Goal: Task Accomplishment & Management: Manage account settings

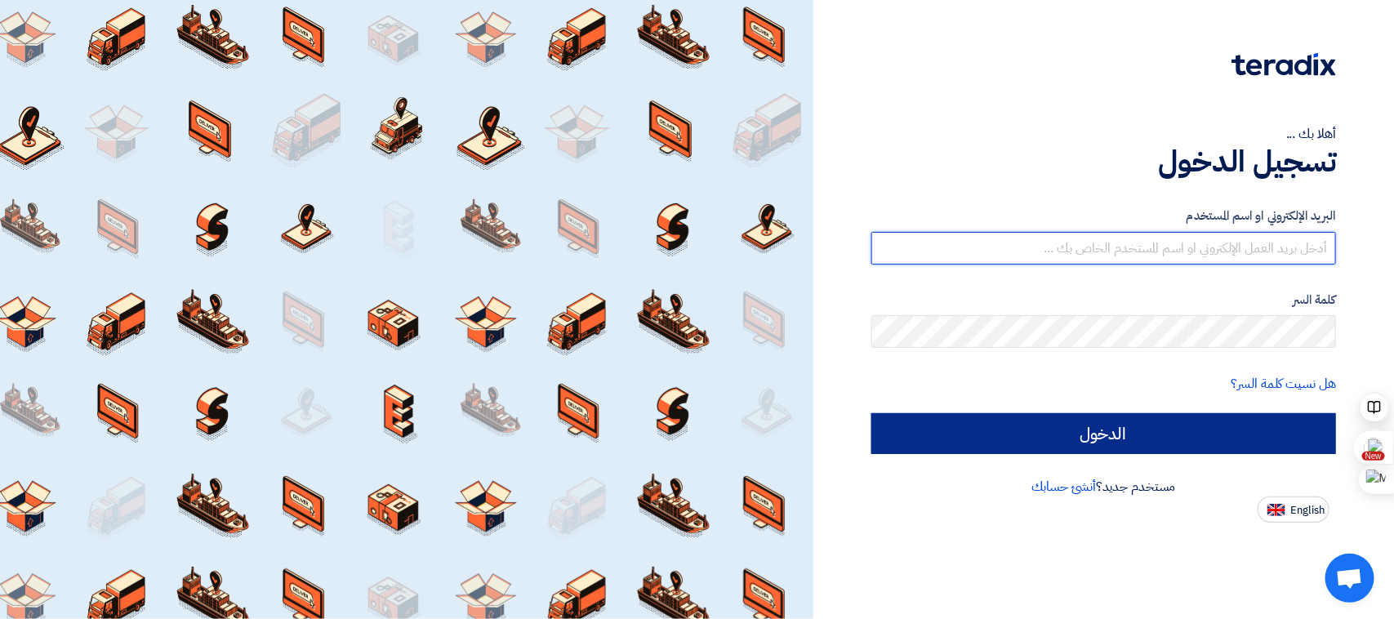
type input "[EMAIL_ADDRESS][DOMAIN_NAME]"
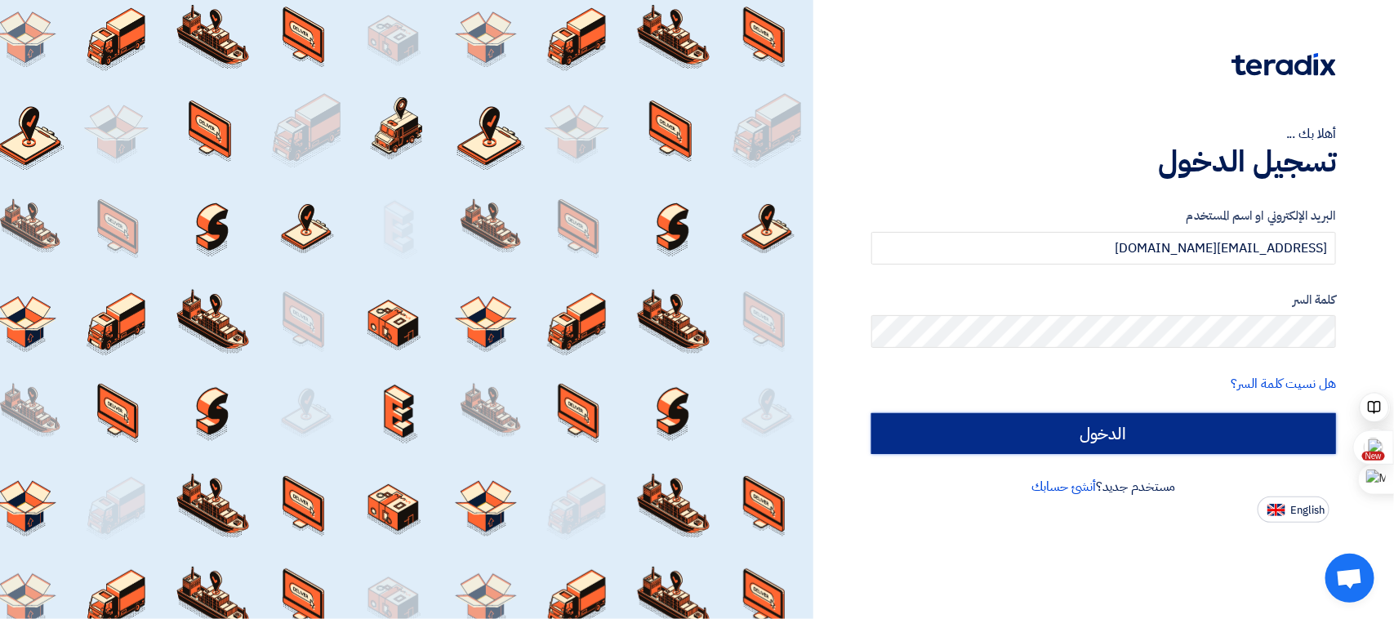
click at [1097, 434] on input "الدخول" at bounding box center [1103, 433] width 465 height 41
type input "Sign in"
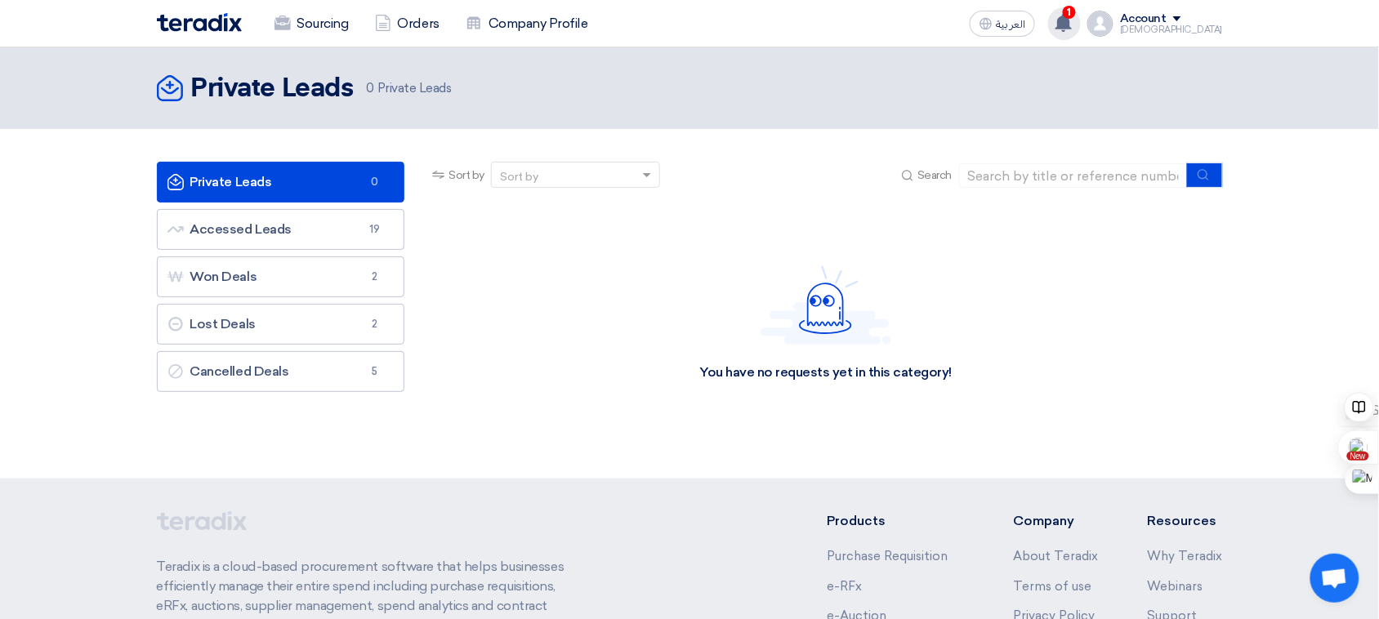
click at [1076, 15] on span "1" at bounding box center [1069, 12] width 13 height 13
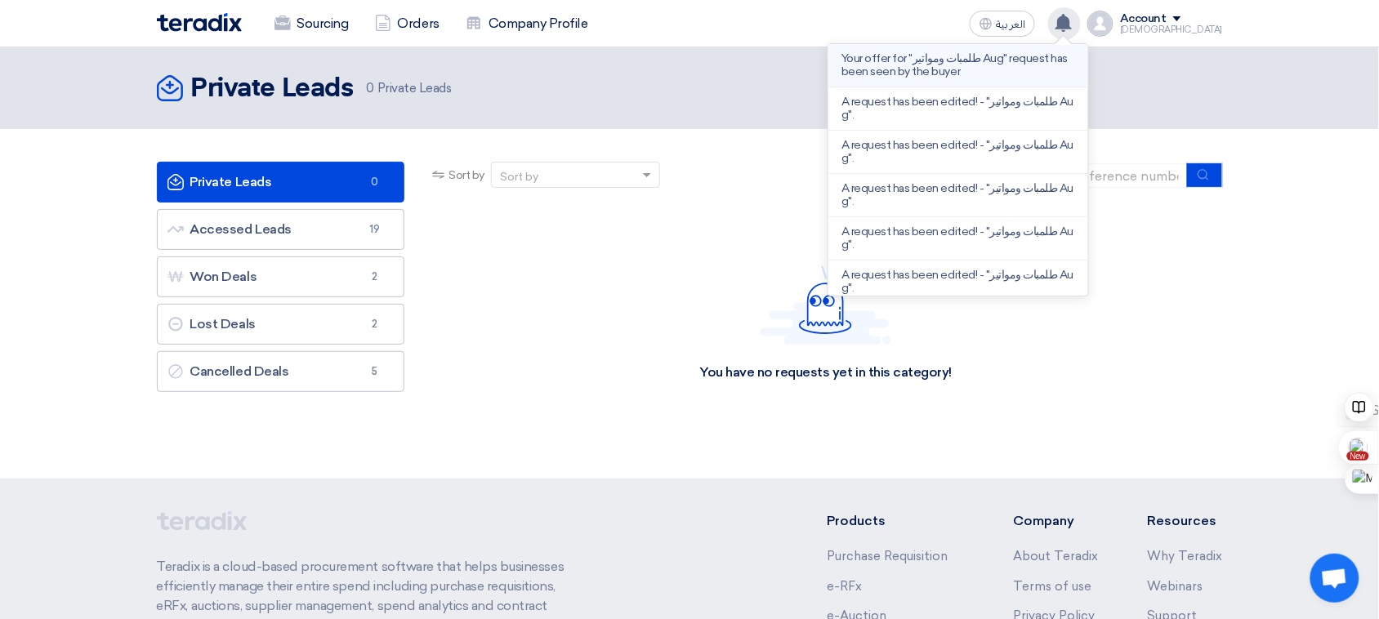
click at [1074, 63] on p "Your offer for "طلمبات ومواتير Aug" request has been seen by the buyer" at bounding box center [958, 65] width 234 height 26
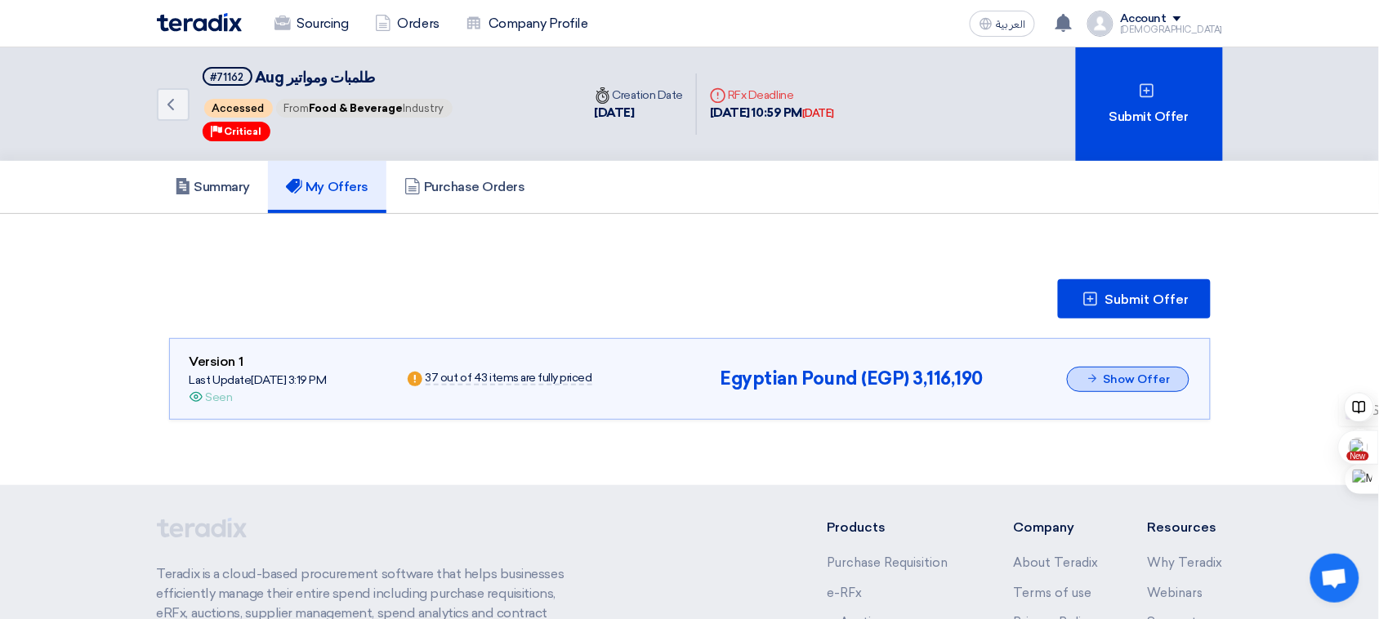
click at [1161, 368] on button "Show Offer" at bounding box center [1128, 379] width 123 height 25
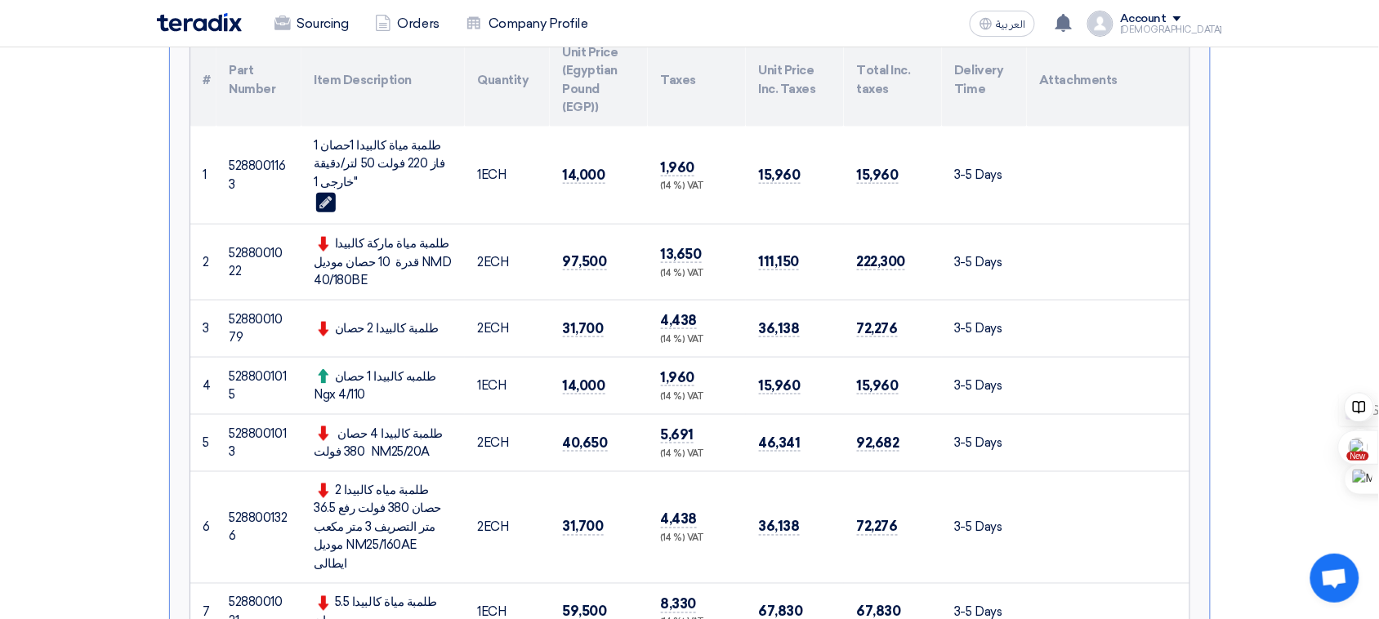
scroll to position [467, 0]
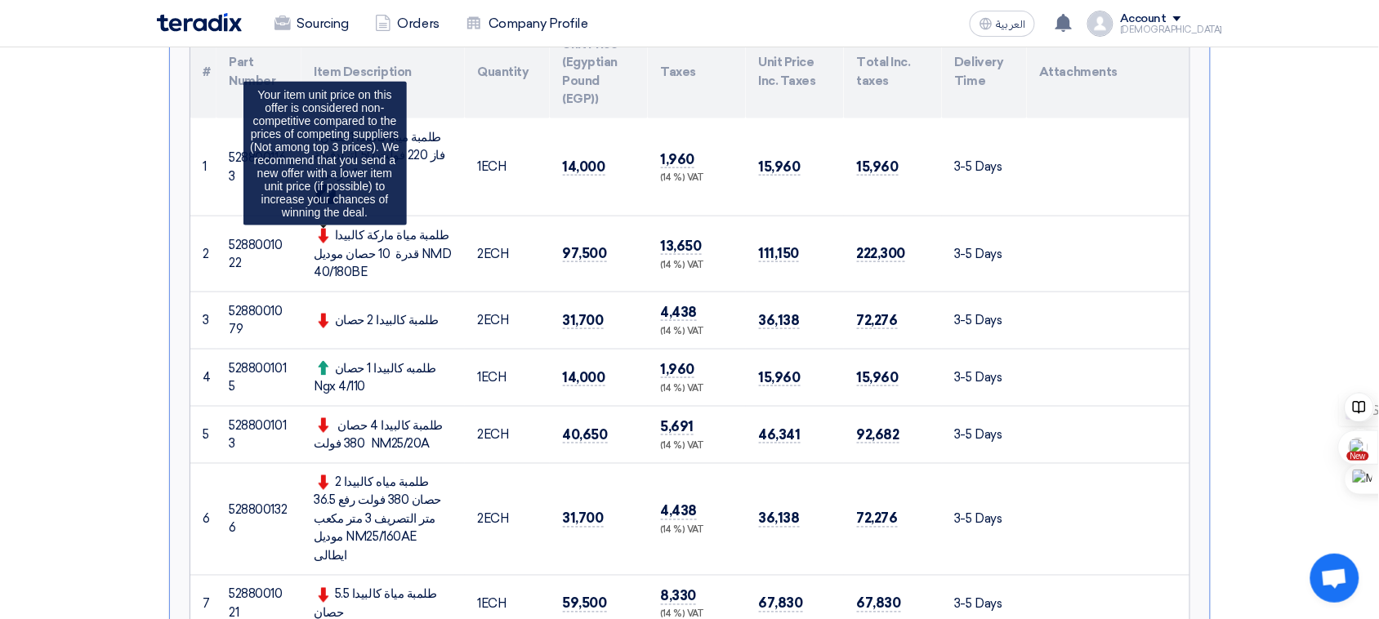
click at [321, 233] on use at bounding box center [323, 236] width 11 height 15
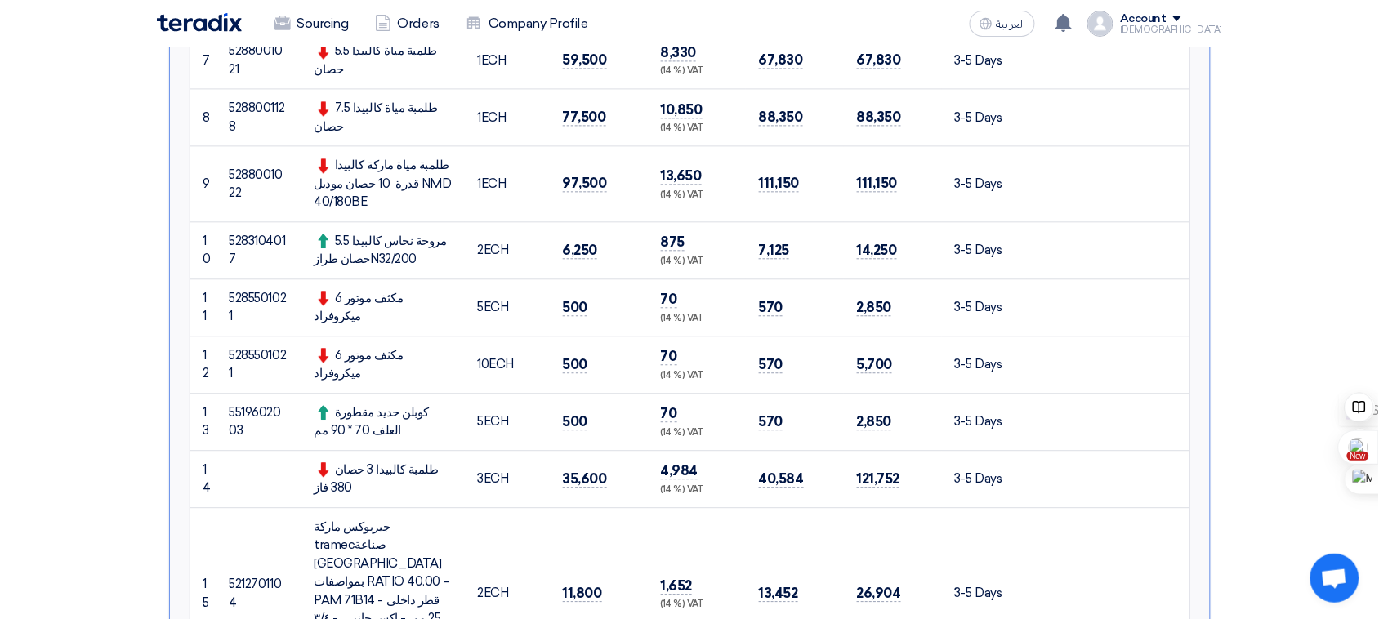
scroll to position [1005, 0]
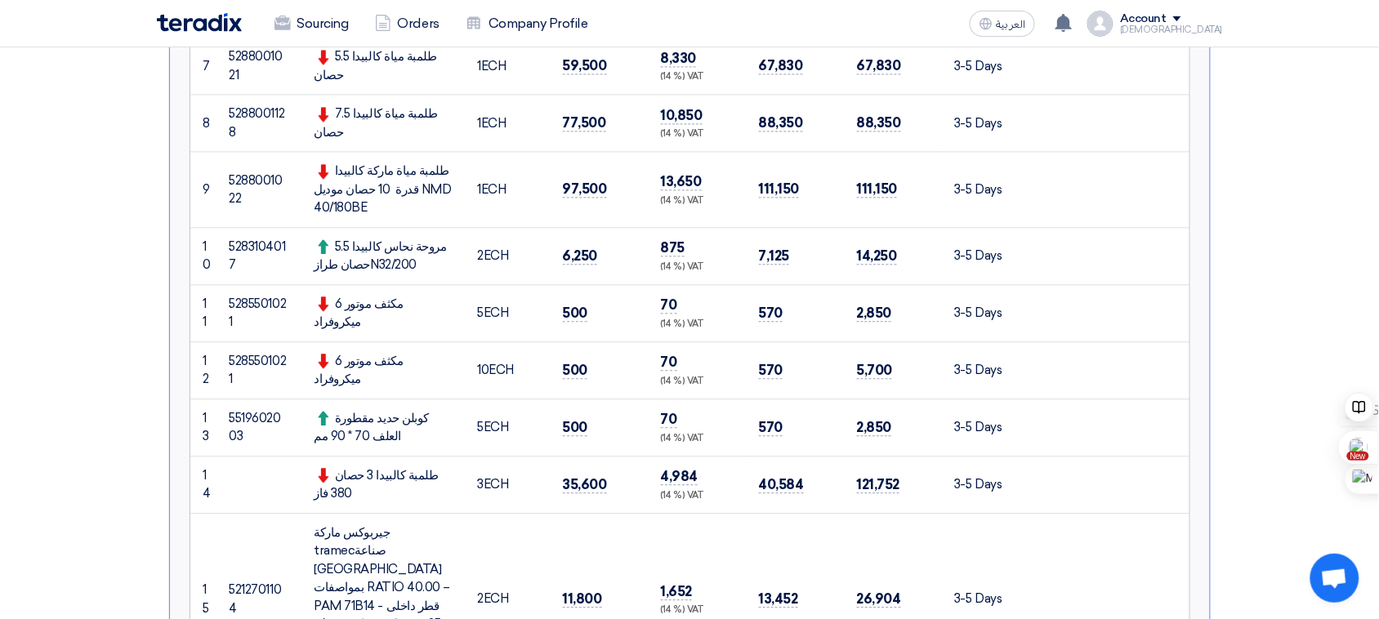
click at [402, 466] on div "طلمبة كالبيدا 3 حصان 380 فاز" at bounding box center [382, 484] width 137 height 37
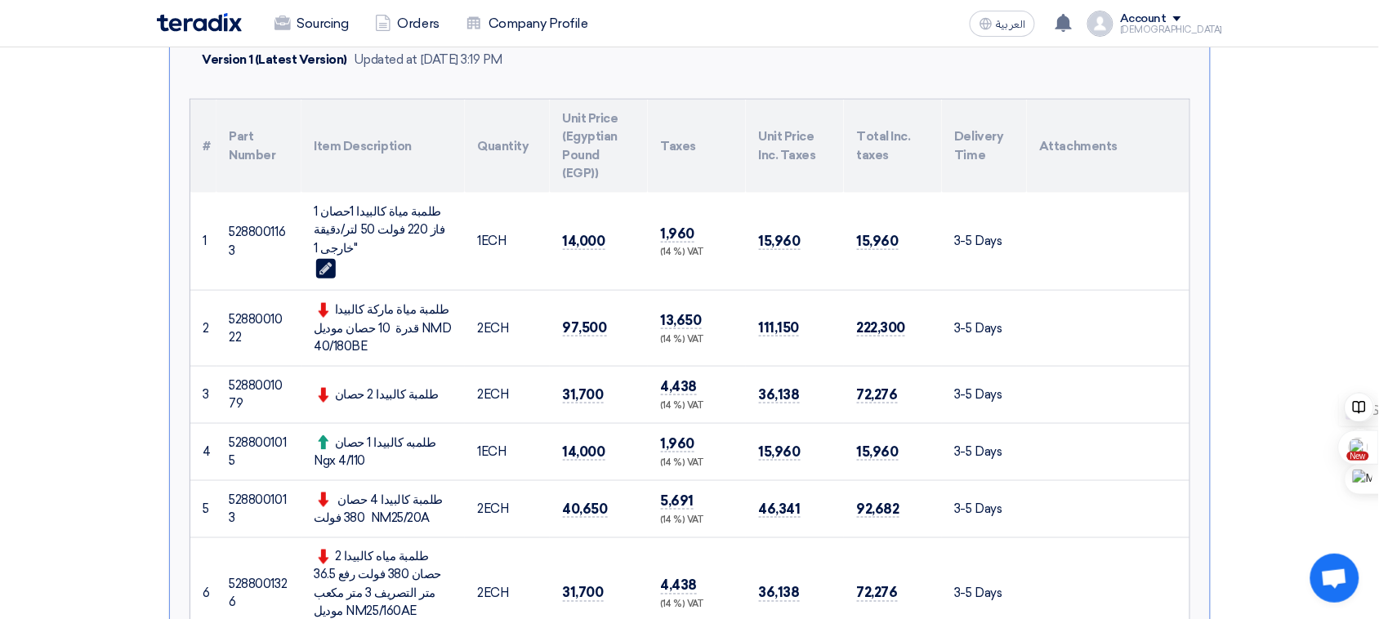
scroll to position [0, 0]
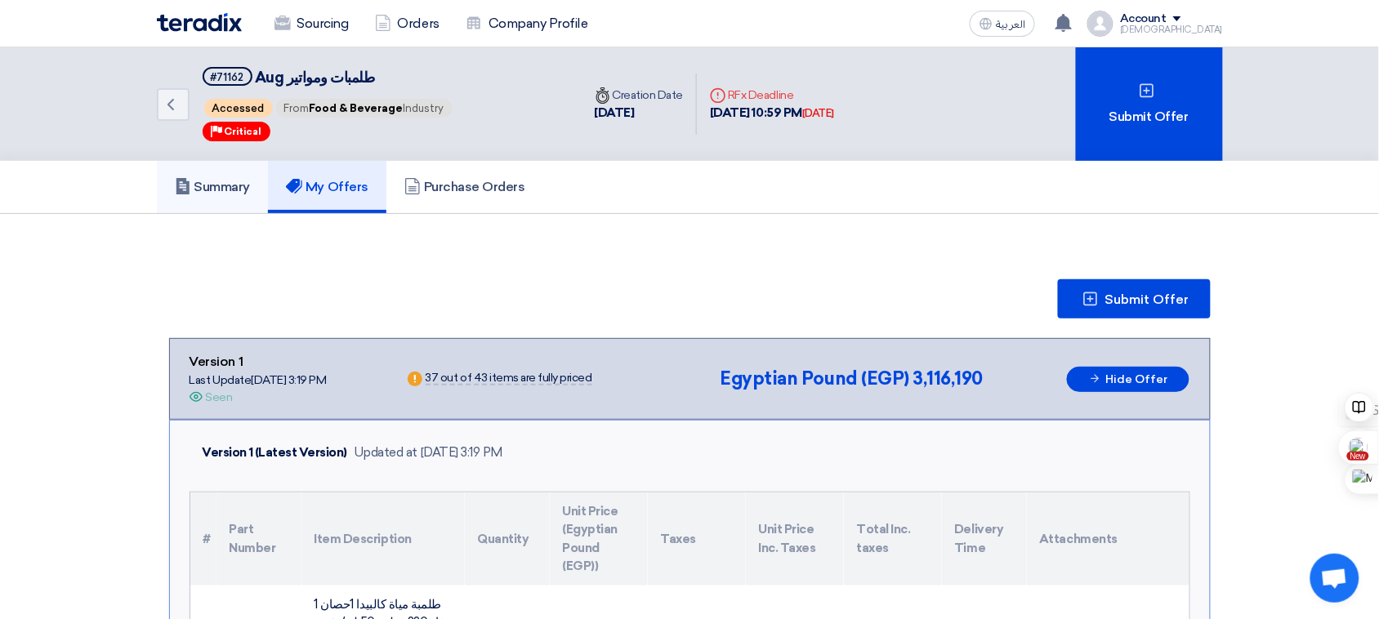
click at [222, 193] on link "Summary" at bounding box center [213, 187] width 112 height 52
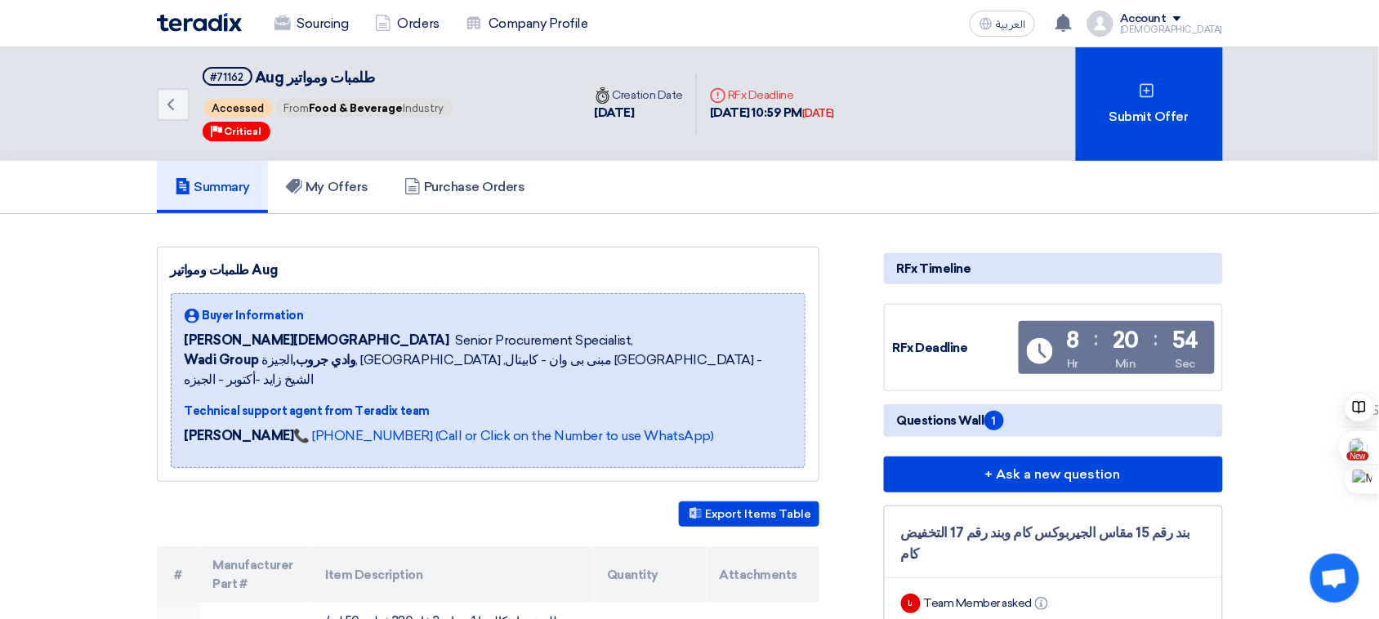
click at [1181, 19] on span at bounding box center [1177, 18] width 8 height 5
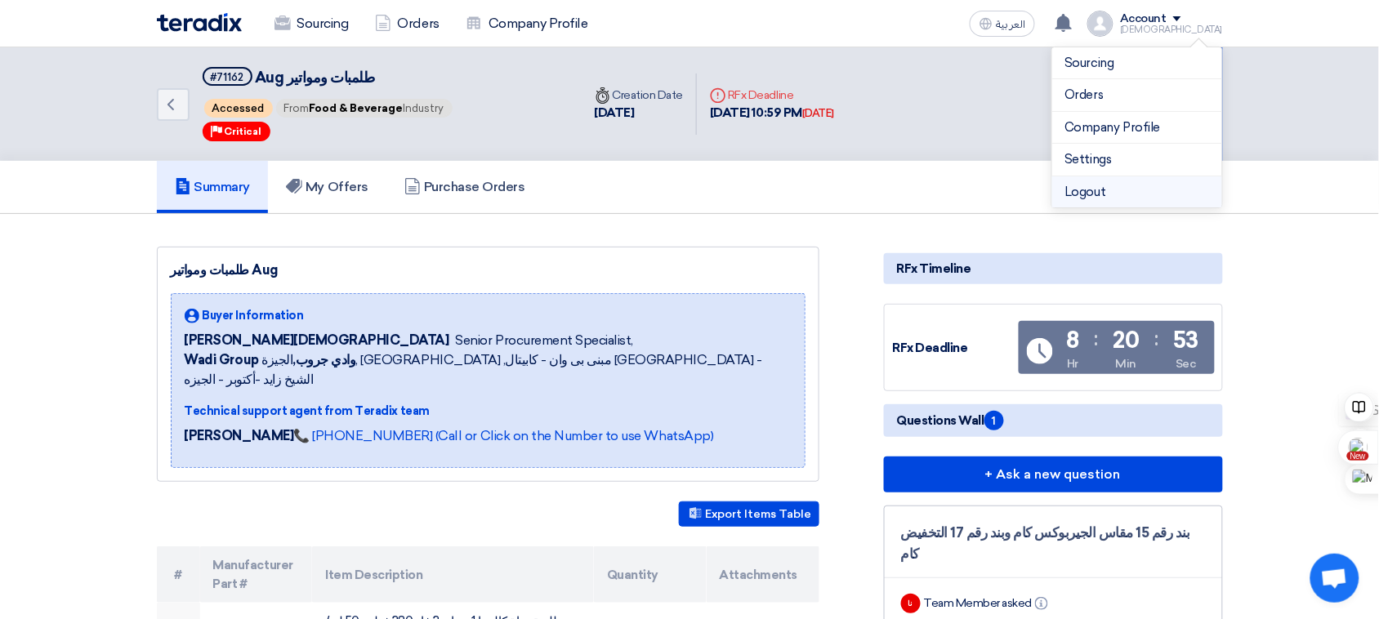
click at [1112, 192] on li "Logout" at bounding box center [1137, 192] width 170 height 32
